Goal: Task Accomplishment & Management: Manage account settings

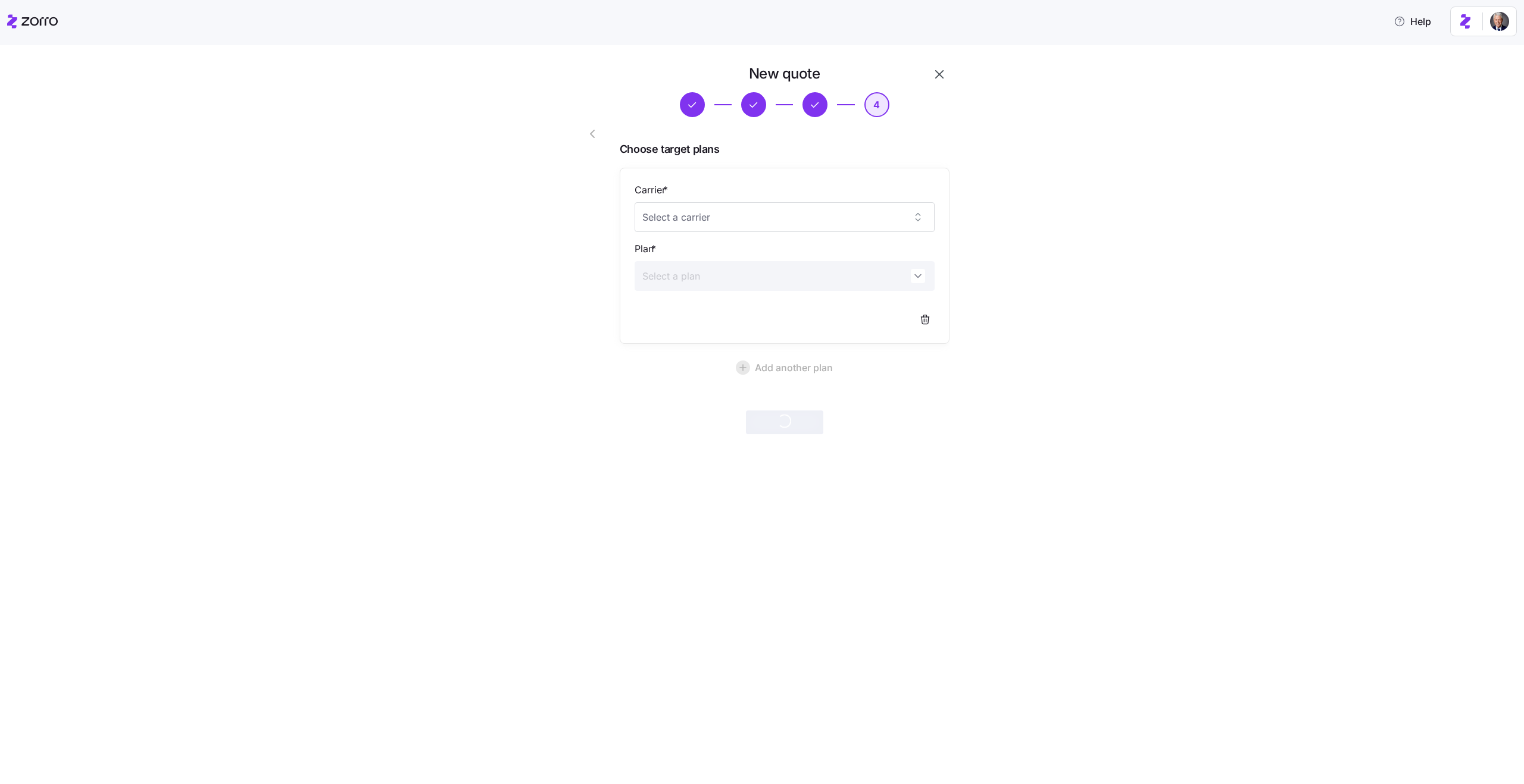
click at [944, 73] on icon "button" at bounding box center [940, 75] width 14 height 14
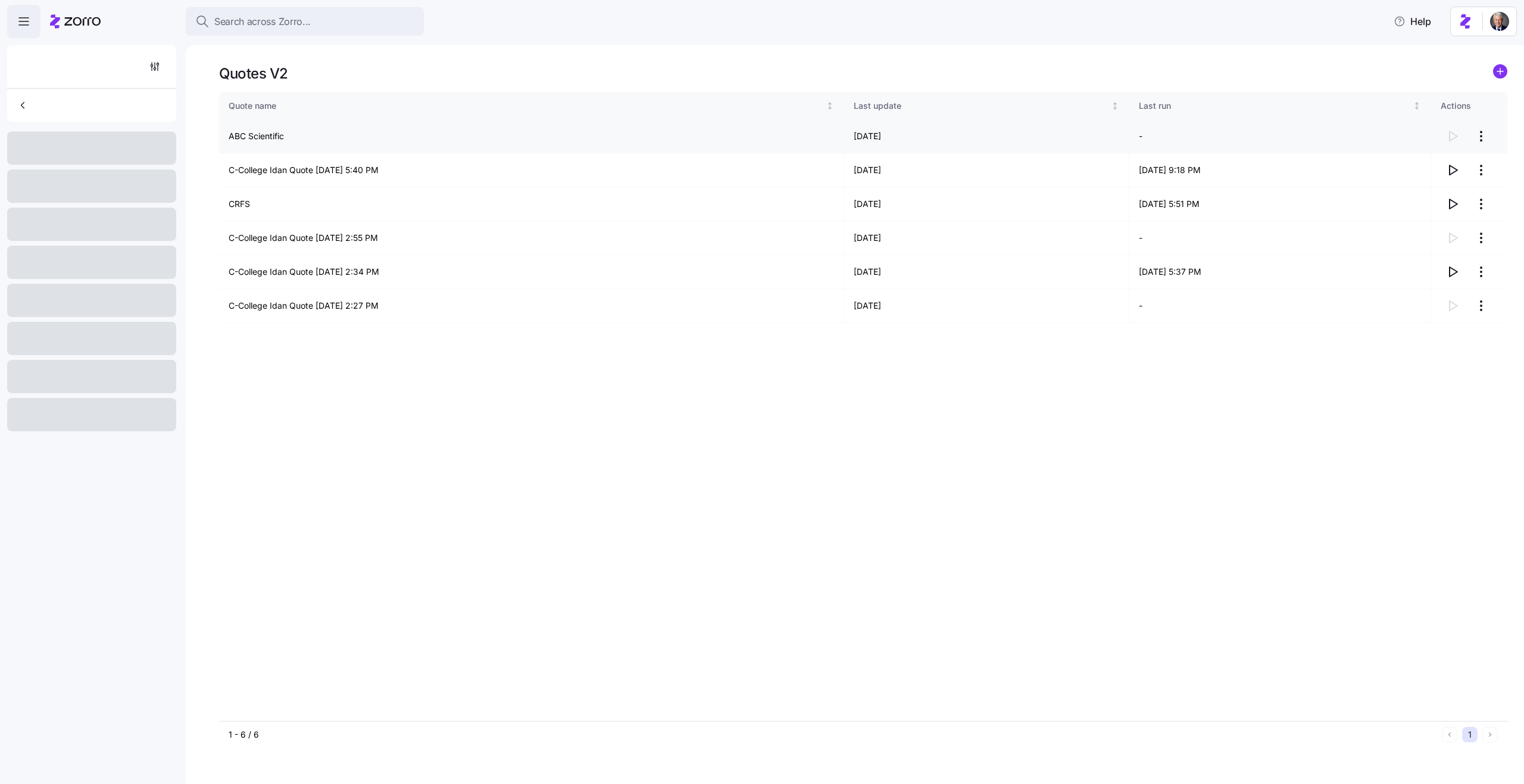
click at [1476, 135] on html "Search across Zorro... Help Quotes V2 Quote name Last update Last run Actions A…" at bounding box center [762, 389] width 1524 height 778
click at [1456, 175] on div "Delete quote" at bounding box center [1433, 184] width 109 height 19
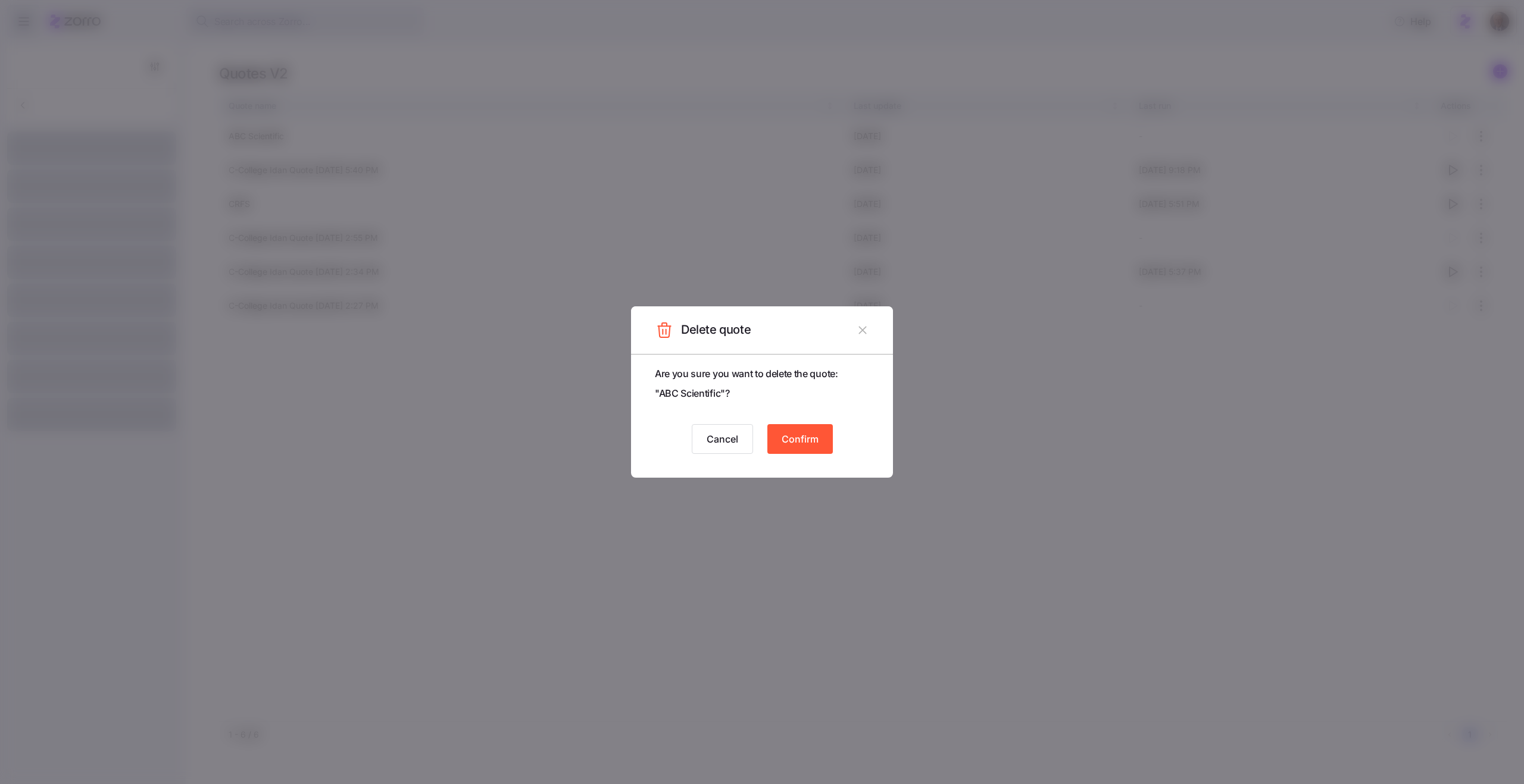
click at [795, 433] on span "Confirm" at bounding box center [800, 439] width 37 height 14
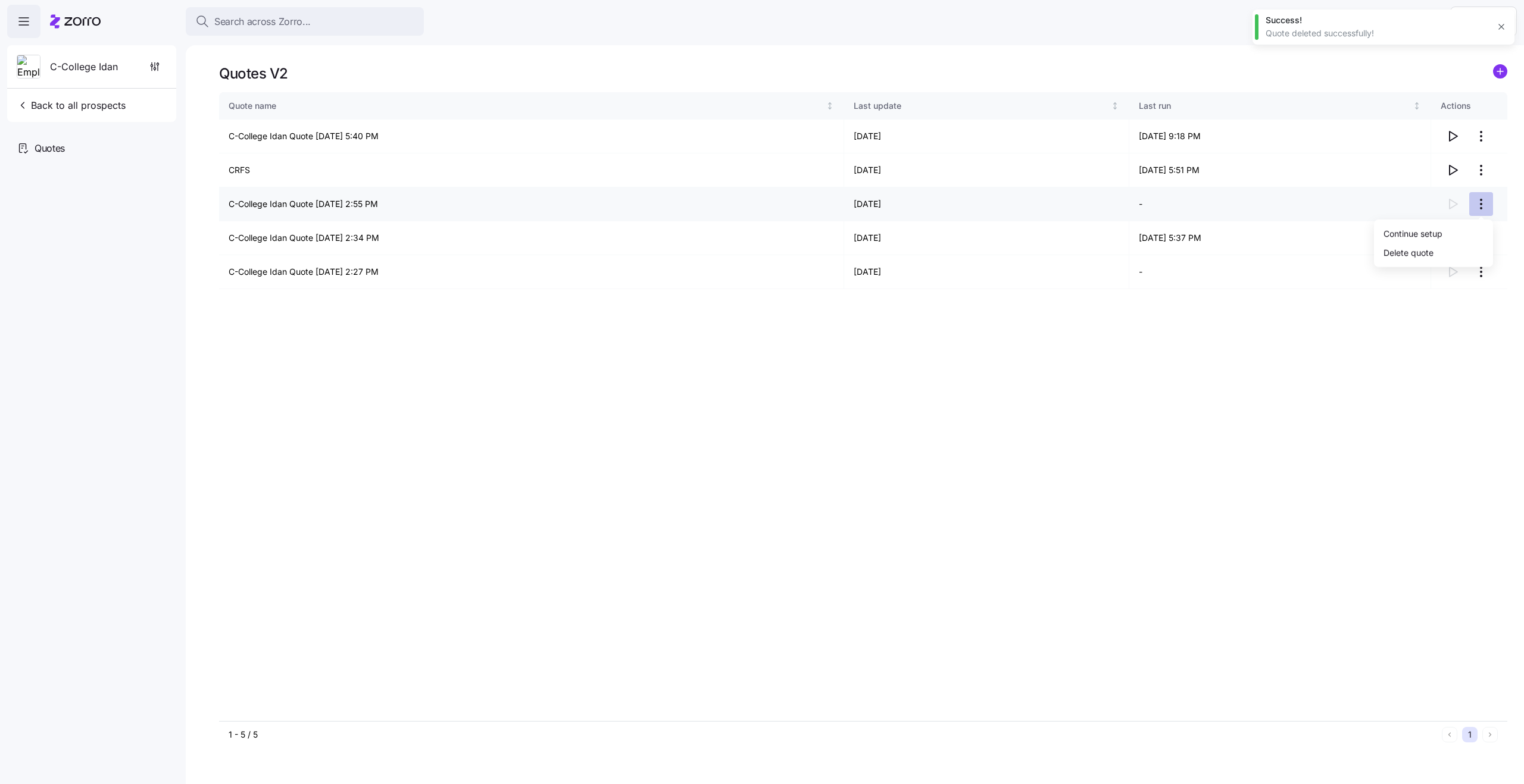
click at [1474, 207] on html "Search across Zorro... Help C-College Idan Back to all prospects Quotes Quotes …" at bounding box center [762, 389] width 1524 height 778
click at [1444, 248] on div "Delete quote" at bounding box center [1433, 253] width 109 height 19
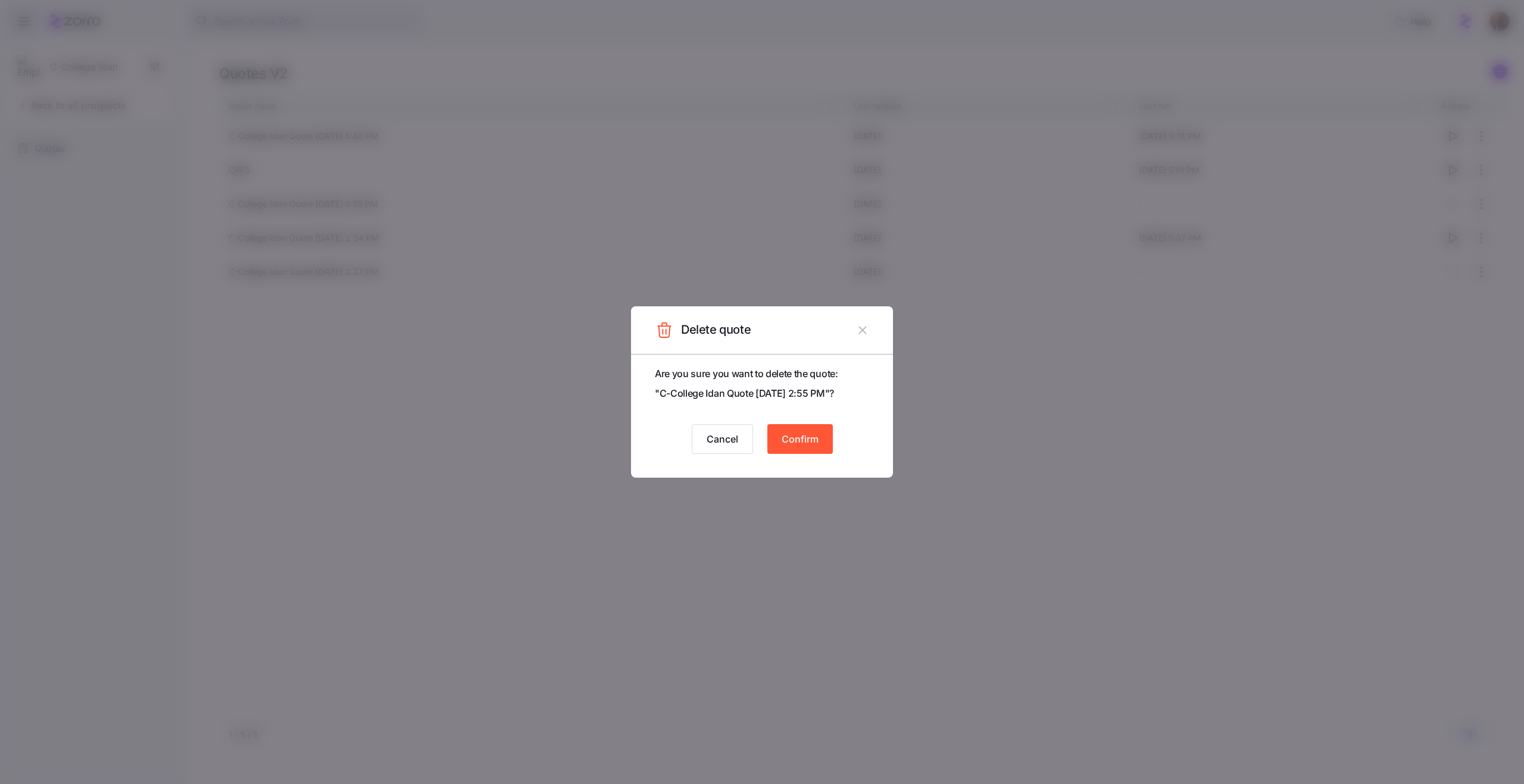
click at [816, 442] on span "Confirm" at bounding box center [800, 439] width 37 height 14
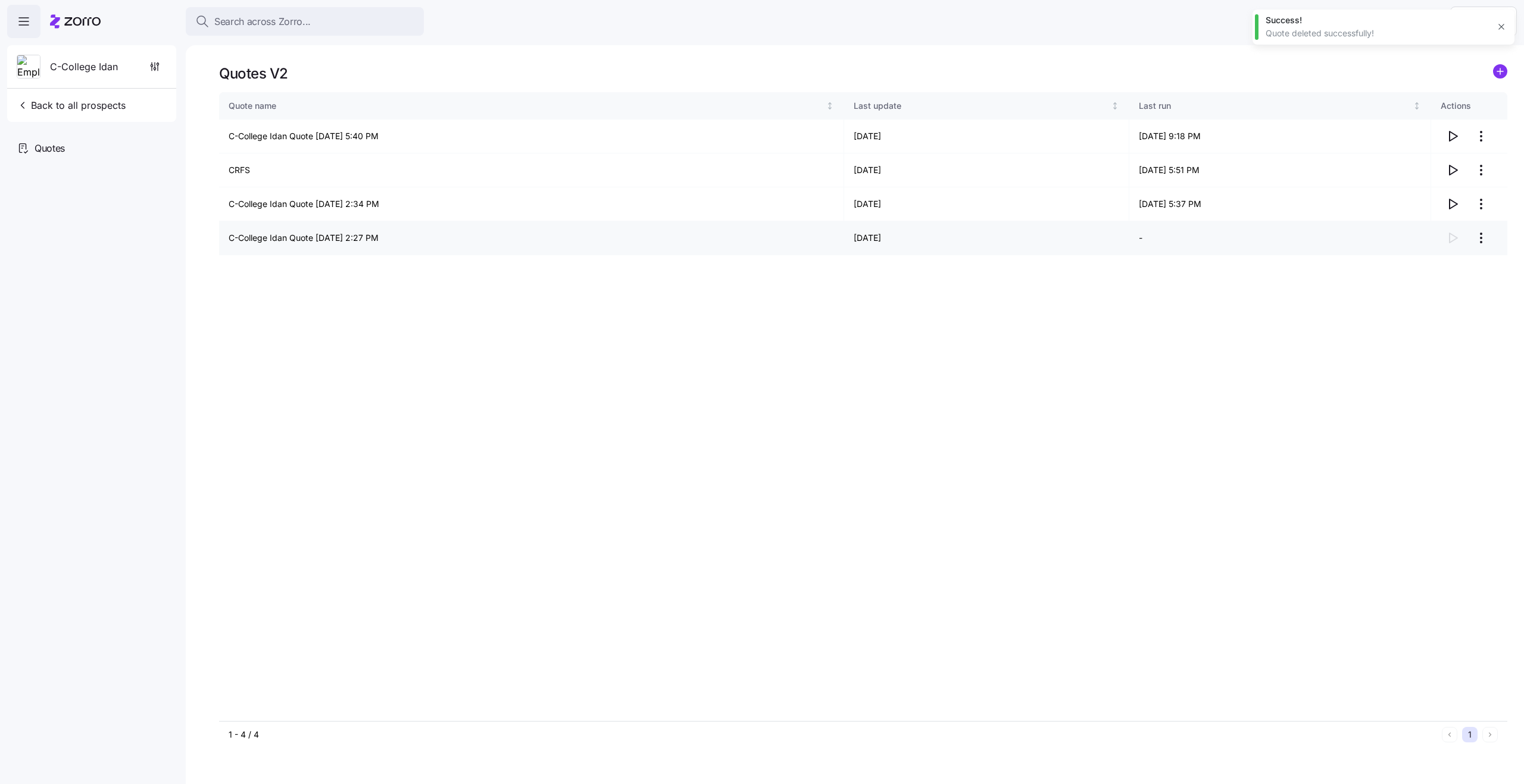
click at [1481, 241] on html "Search across Zorro... Help C-College Idan Back to all prospects Quotes Quotes …" at bounding box center [762, 389] width 1524 height 778
click at [1399, 291] on div "Delete quote" at bounding box center [1408, 286] width 50 height 13
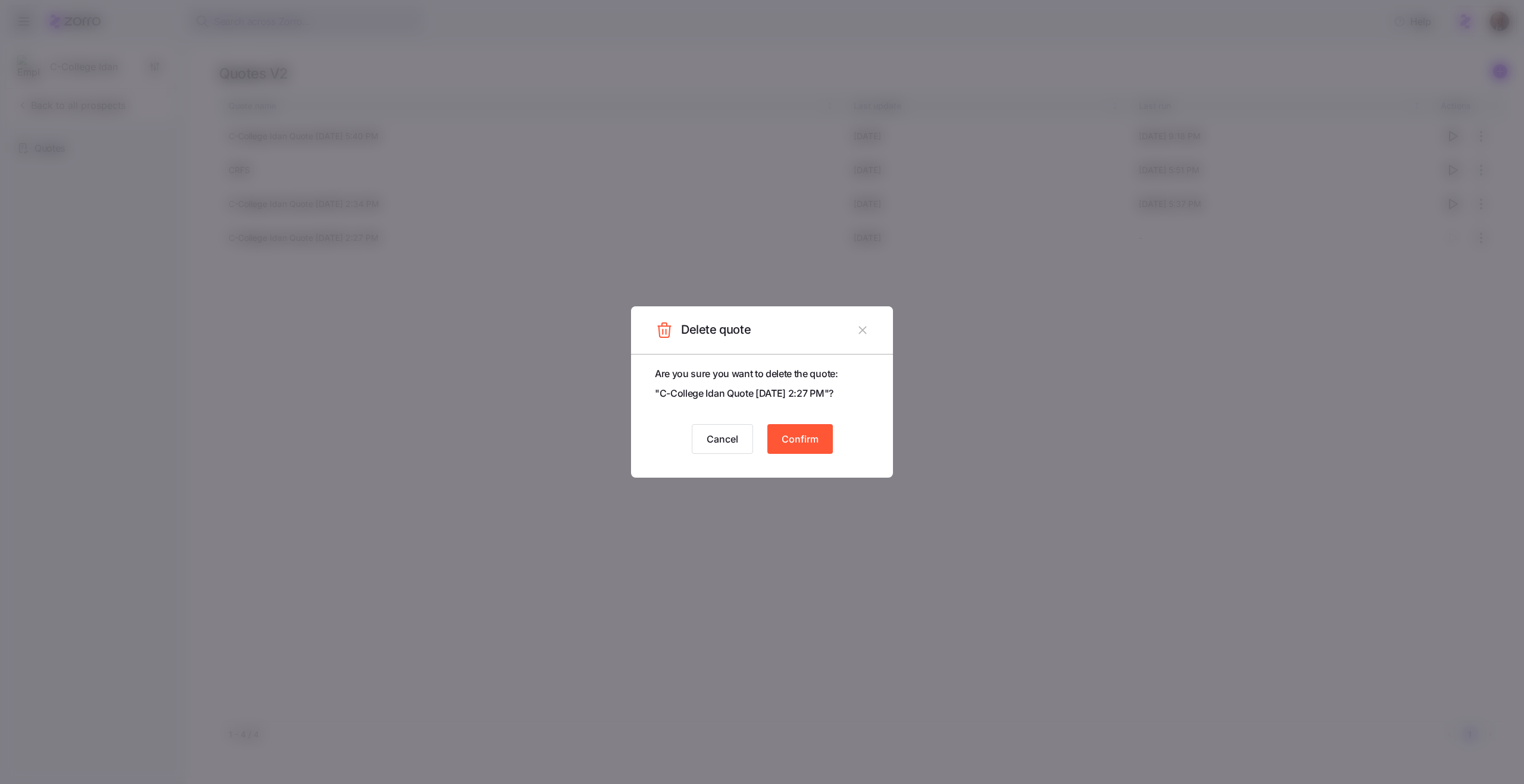
click at [805, 444] on span "Confirm" at bounding box center [800, 439] width 37 height 14
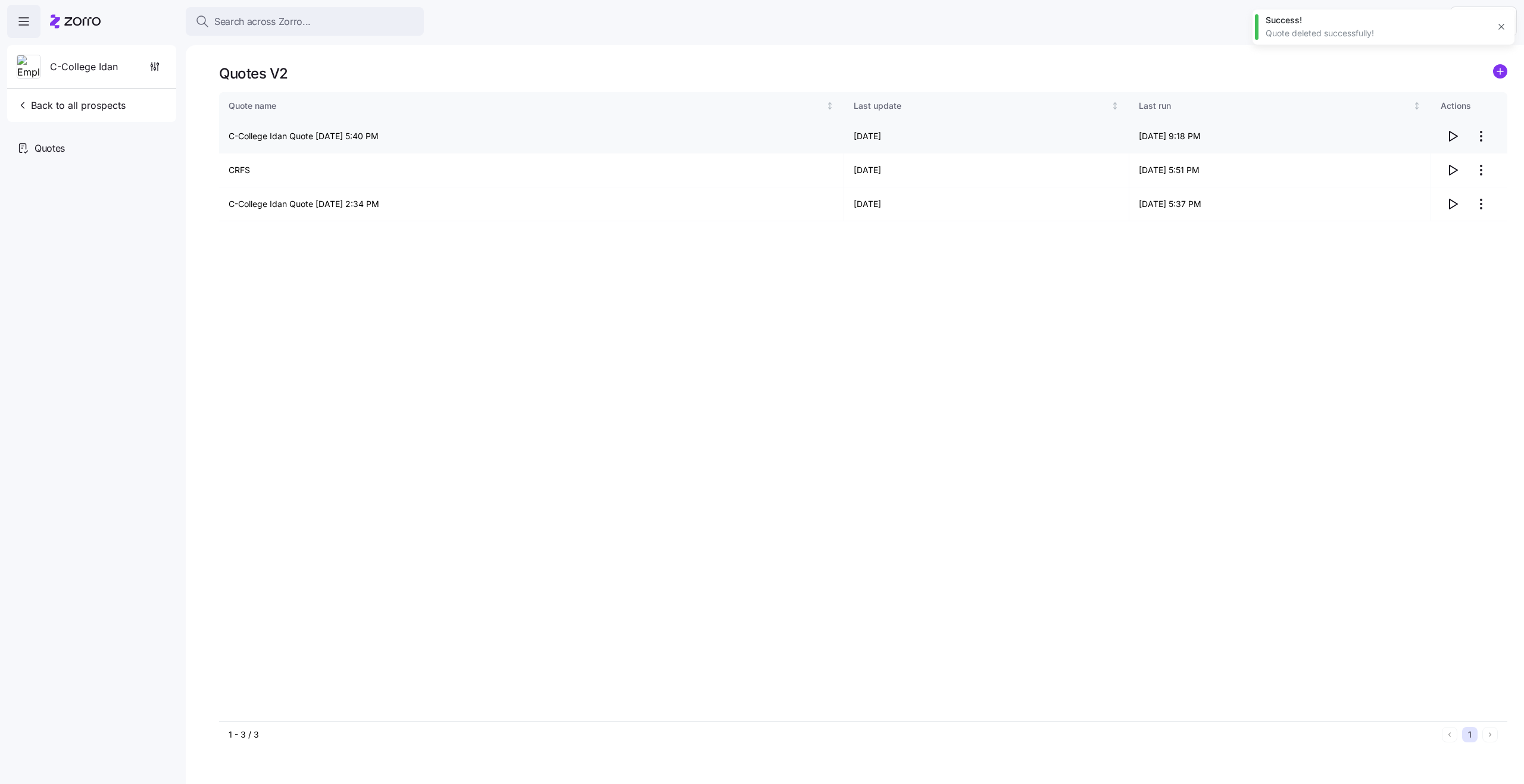
click at [364, 130] on td "C-College Idan Quote 08/18/2025 5:40 PM" at bounding box center [531, 137] width 625 height 34
click at [379, 136] on td "C-College Idan Quote 08/18/2025 5:40 PM" at bounding box center [531, 137] width 625 height 34
click at [1494, 74] on circle "add icon" at bounding box center [1500, 72] width 13 height 13
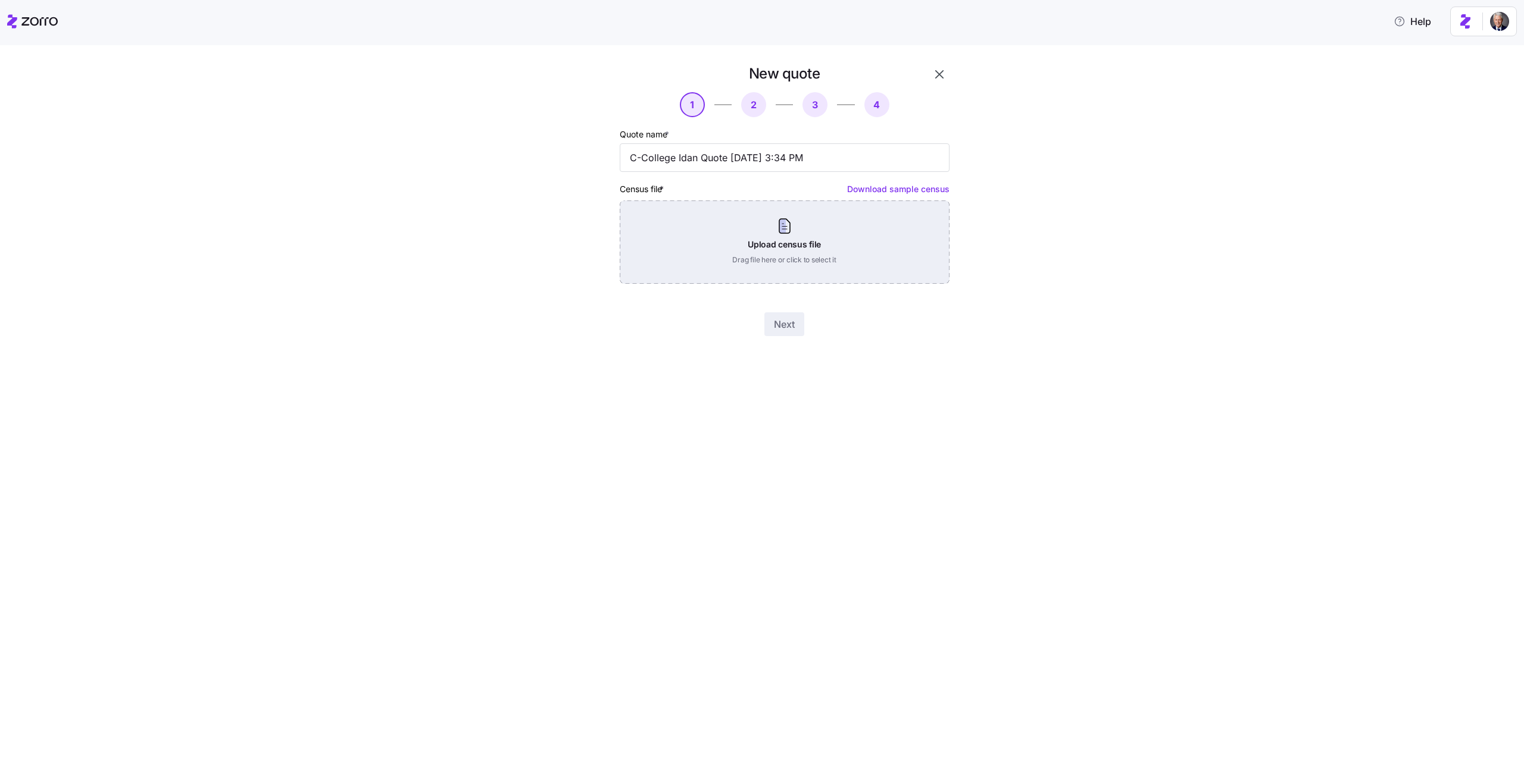
click at [777, 250] on div "Upload census file Drag file here or click to select it" at bounding box center [785, 242] width 330 height 84
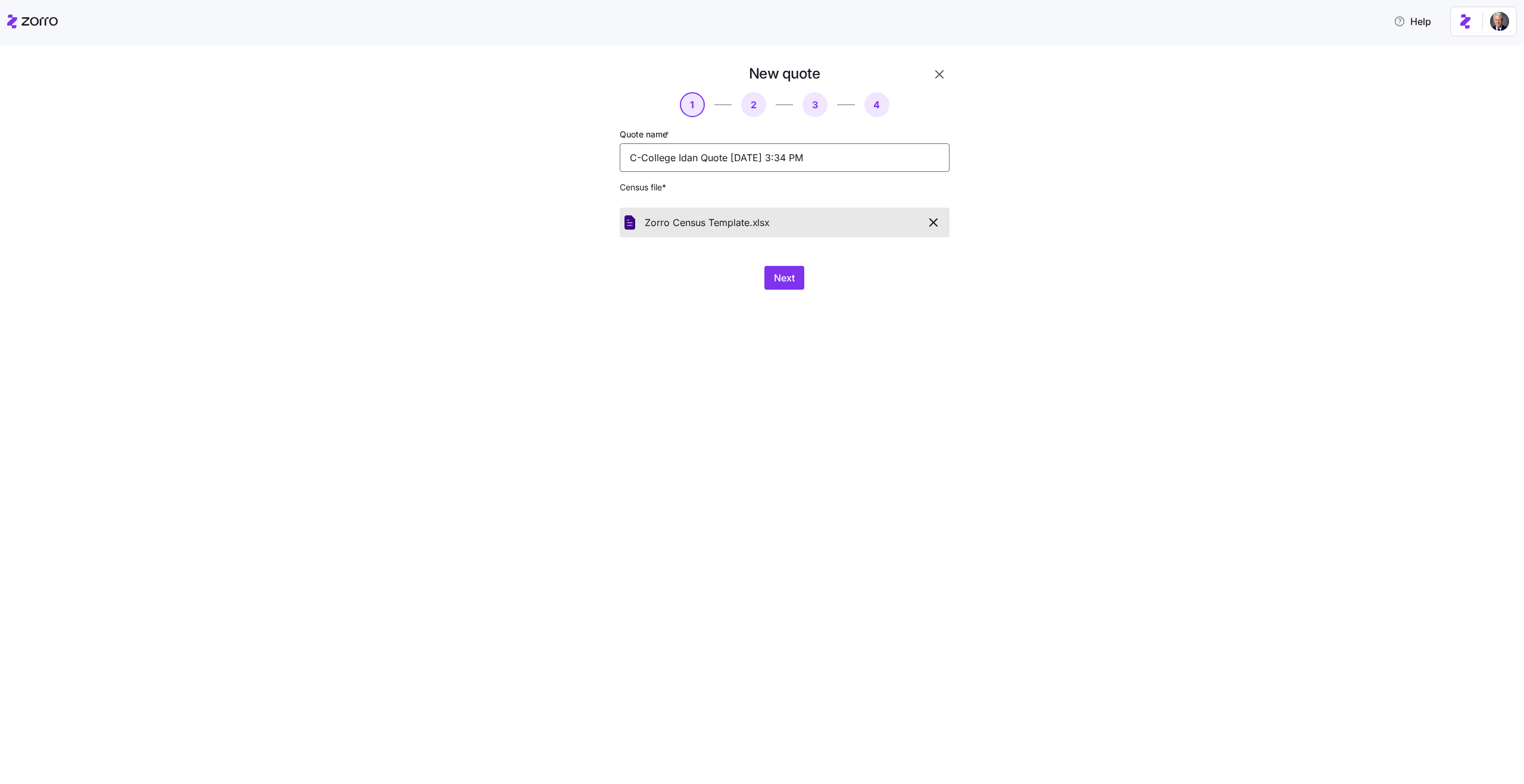
click at [697, 167] on input "C-College Idan Quote 08/19/2025 3:34 PM" at bounding box center [785, 157] width 330 height 28
type input "21 Tech"
click at [792, 272] on span "Next" at bounding box center [784, 278] width 21 height 14
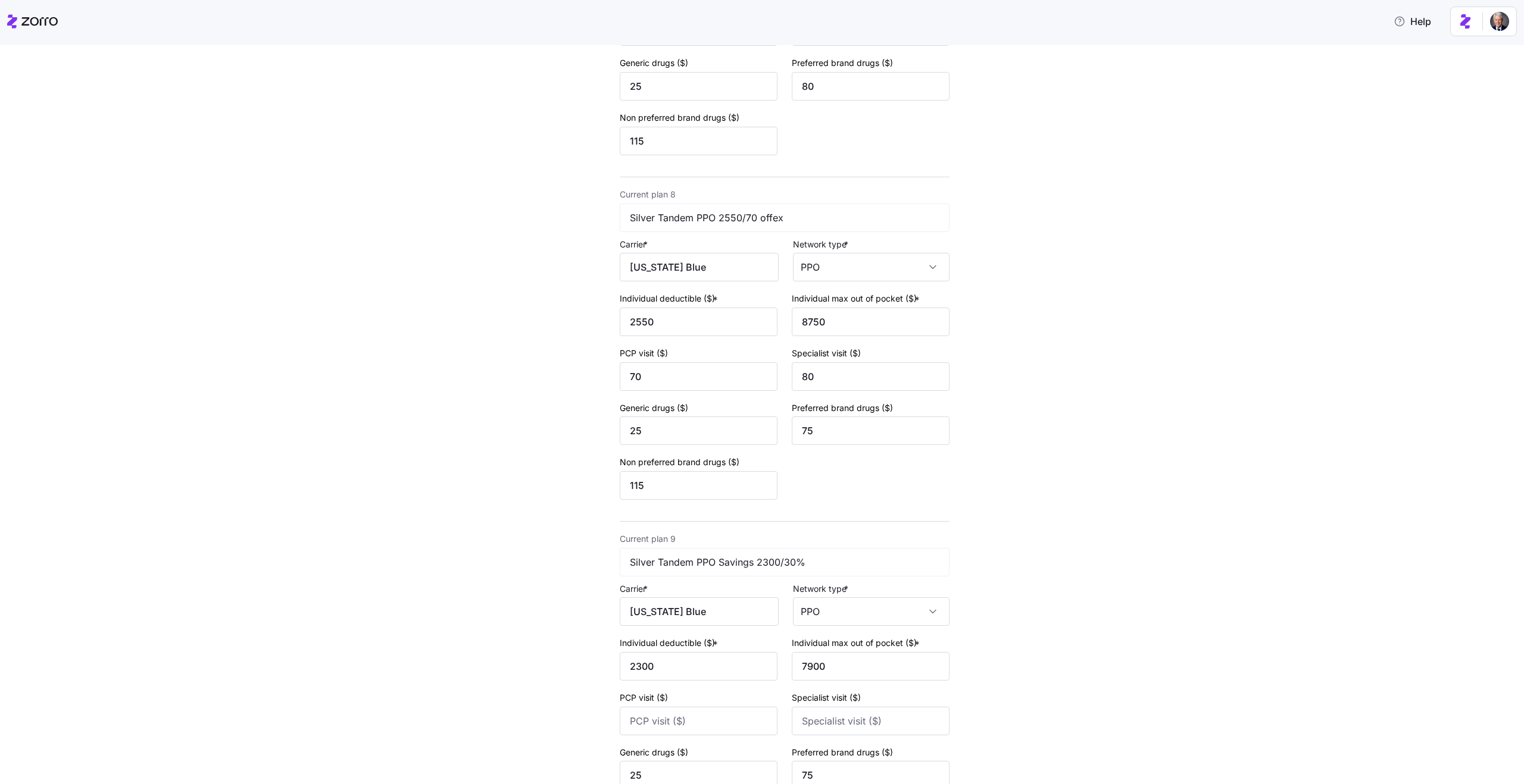
scroll to position [2554, 0]
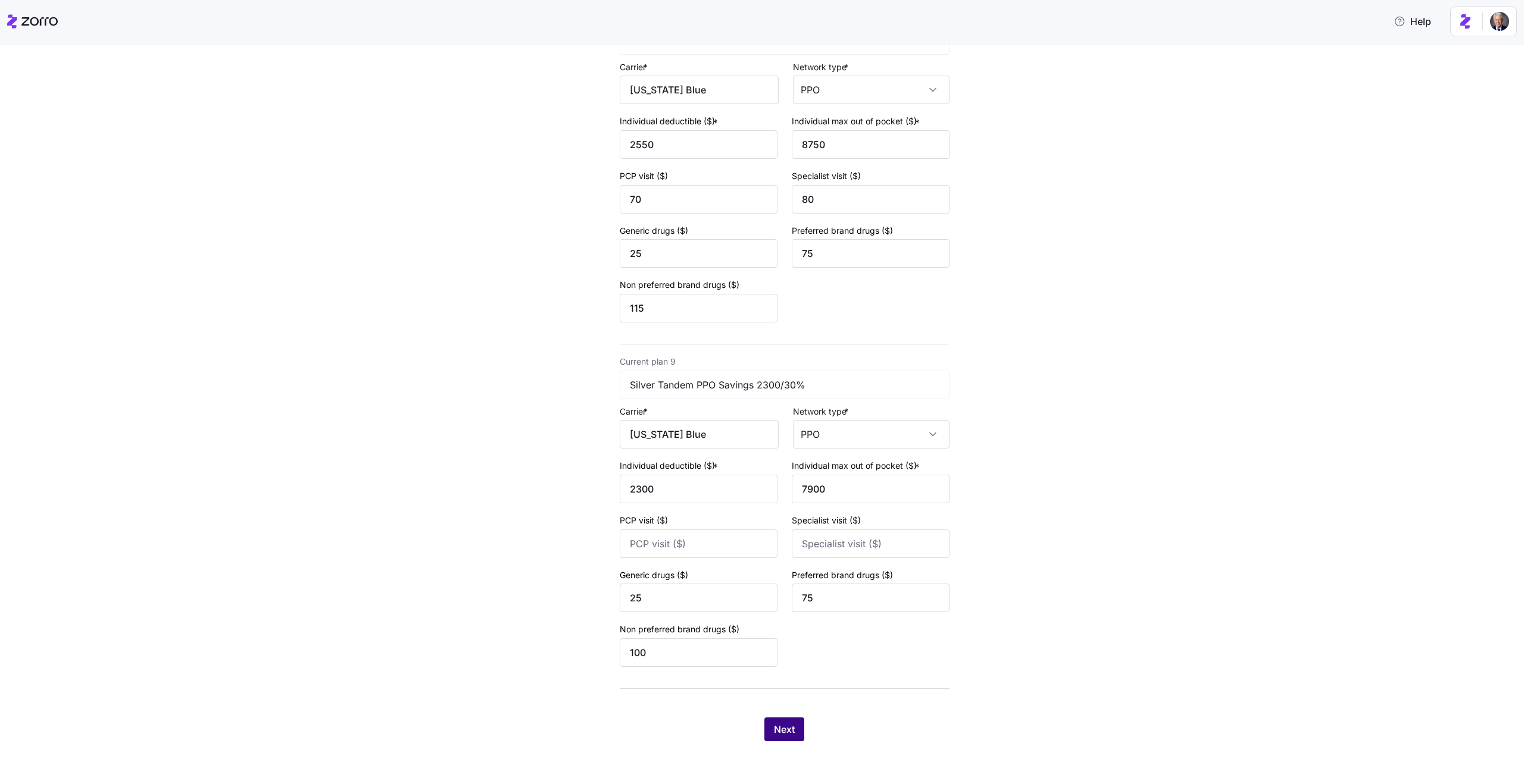
click at [779, 734] on span "Next" at bounding box center [784, 730] width 21 height 14
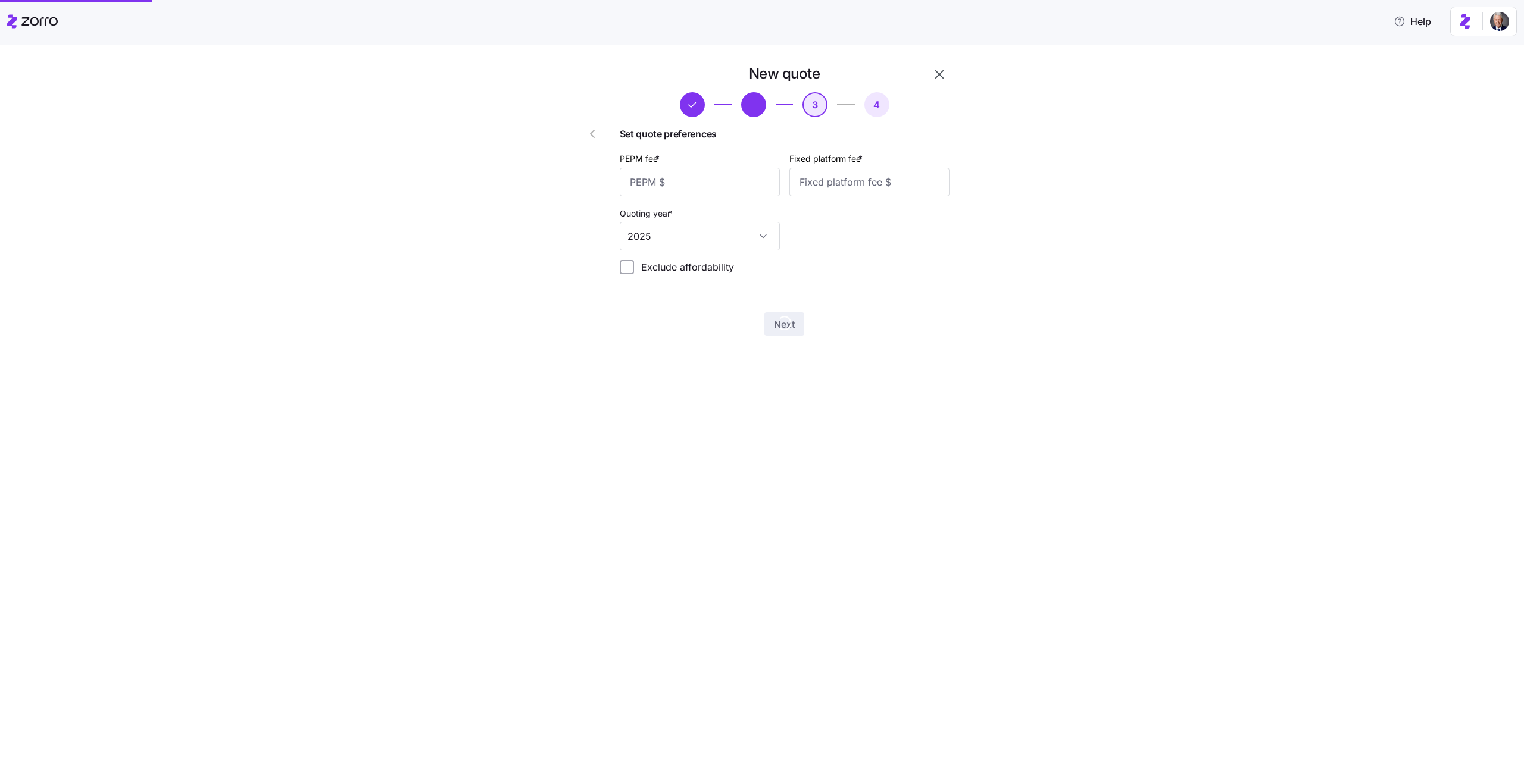
scroll to position [0, 0]
click at [714, 193] on input "PEPM fee *" at bounding box center [700, 181] width 160 height 28
type input "50"
click at [809, 192] on input "Fixed platform fee *" at bounding box center [869, 181] width 160 height 28
type input "200"
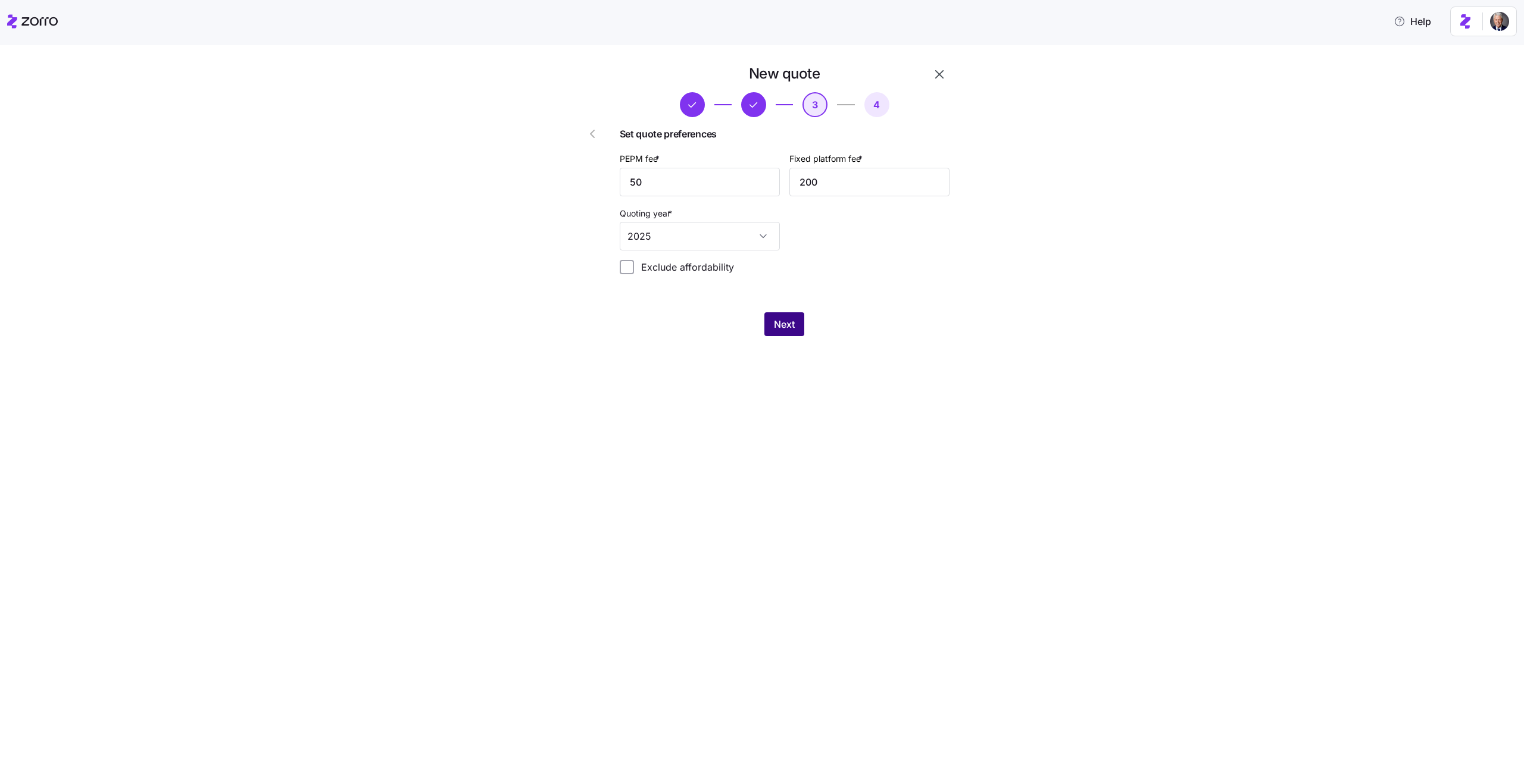
click at [782, 326] on span "Next" at bounding box center [784, 324] width 21 height 14
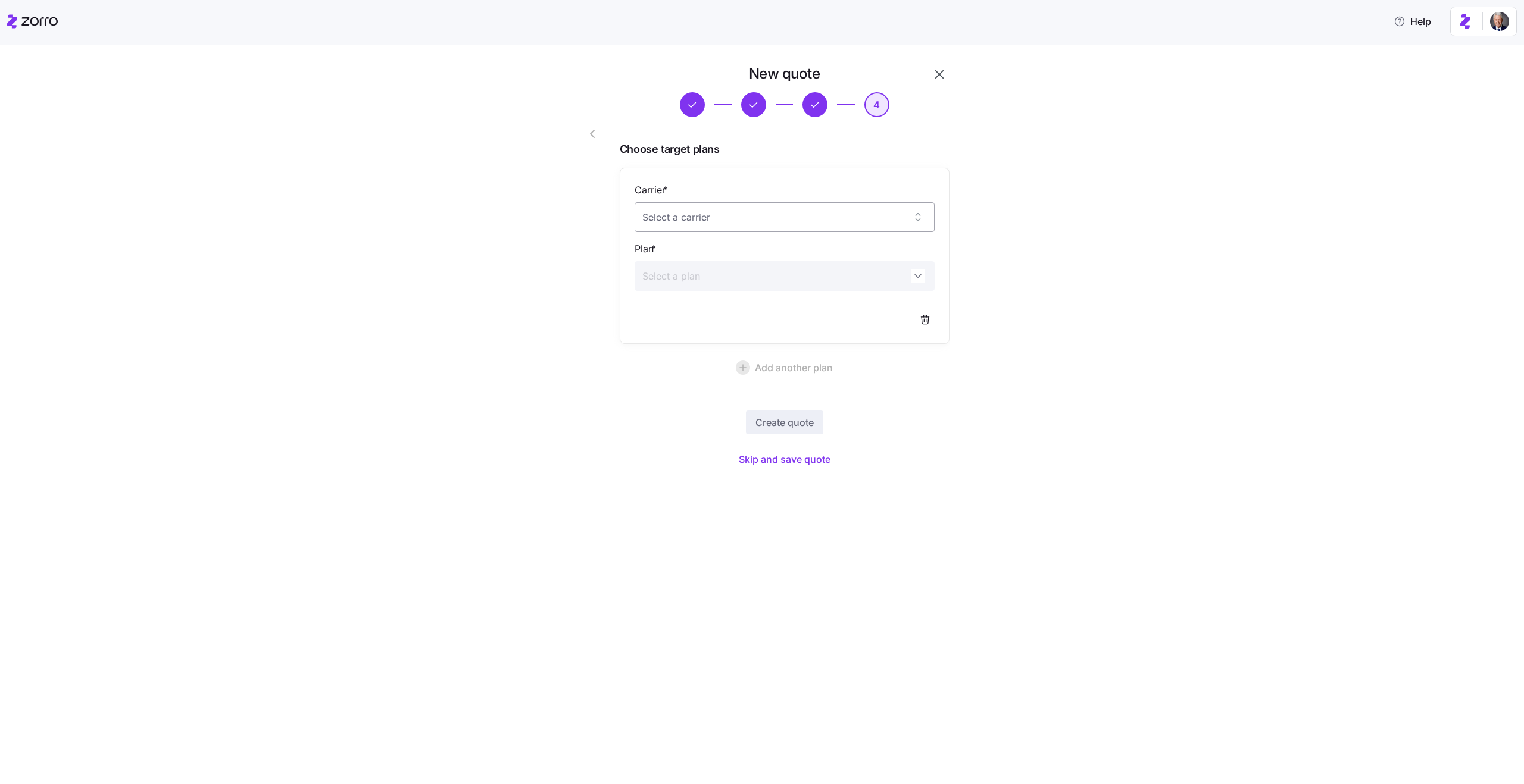
click at [804, 218] on input "Carrier *" at bounding box center [784, 217] width 300 height 30
click at [1097, 221] on div "New quote 4 Choose target plans Carrier * Plan * Add another plan Create quote …" at bounding box center [770, 274] width 1474 height 420
click at [787, 455] on span "Skip and save quote" at bounding box center [784, 460] width 92 height 14
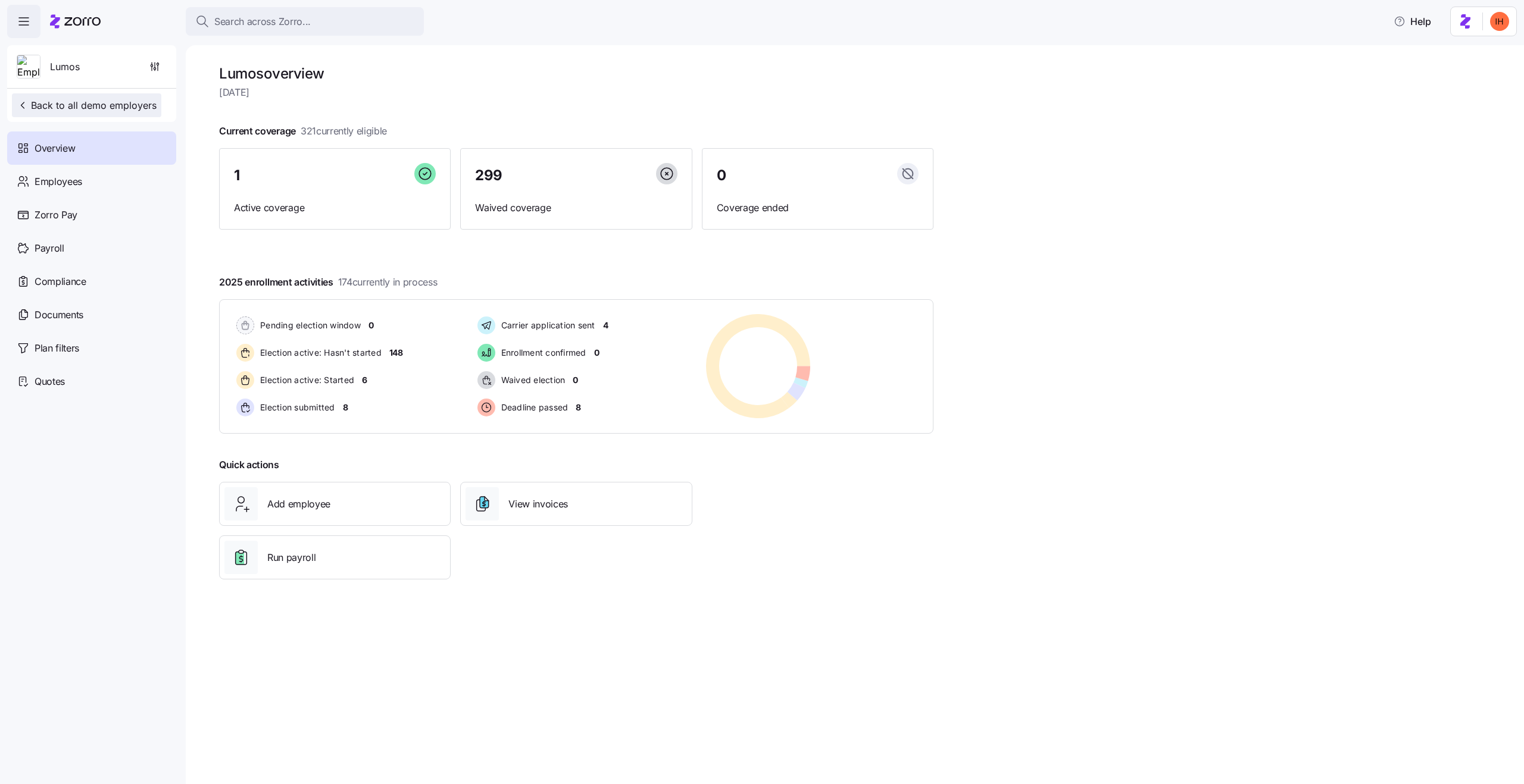
click at [90, 105] on span "Back to all demo employers" at bounding box center [87, 105] width 140 height 14
